Goal: Task Accomplishment & Management: Use online tool/utility

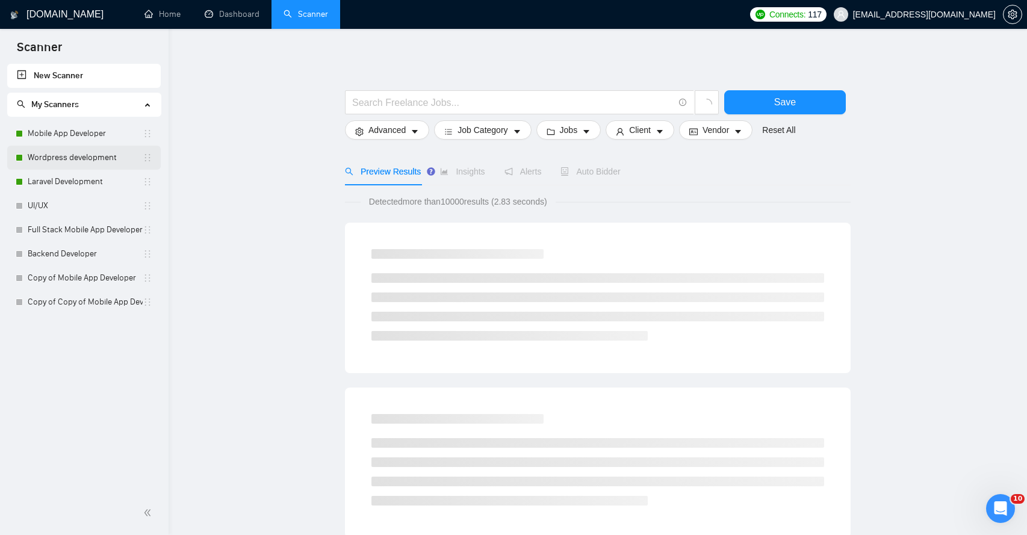
click at [70, 160] on link "Wordpress development" at bounding box center [85, 158] width 115 height 24
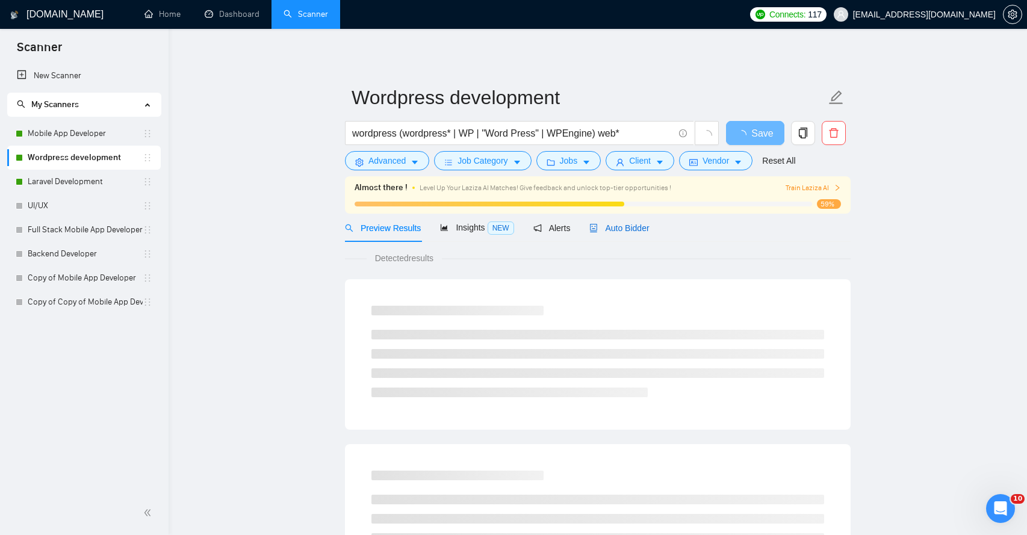
click at [621, 226] on span "Auto Bidder" at bounding box center [619, 228] width 60 height 10
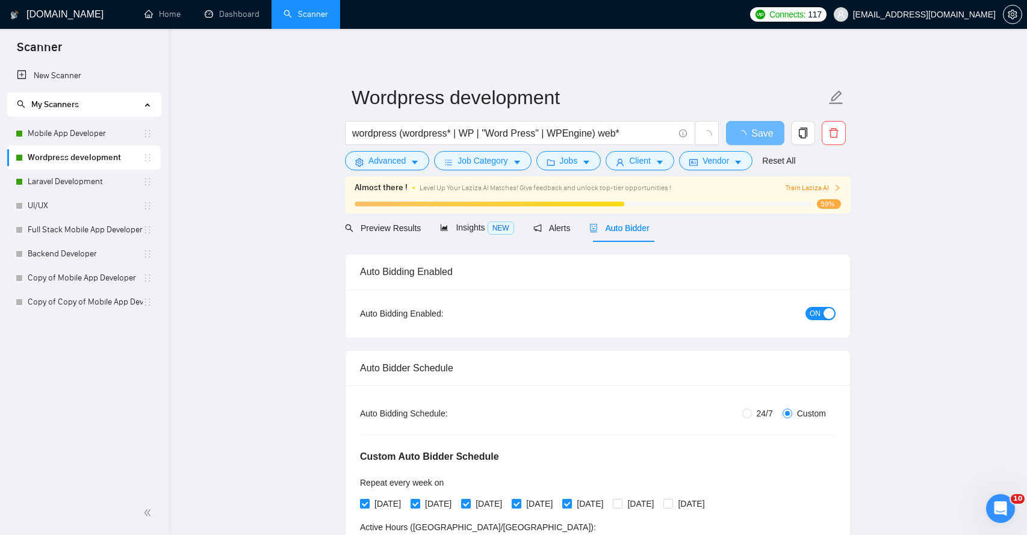
radio input "false"
radio input "true"
click at [234, 19] on link "Dashboard" at bounding box center [232, 14] width 55 height 10
